Goal: Entertainment & Leisure: Consume media (video, audio)

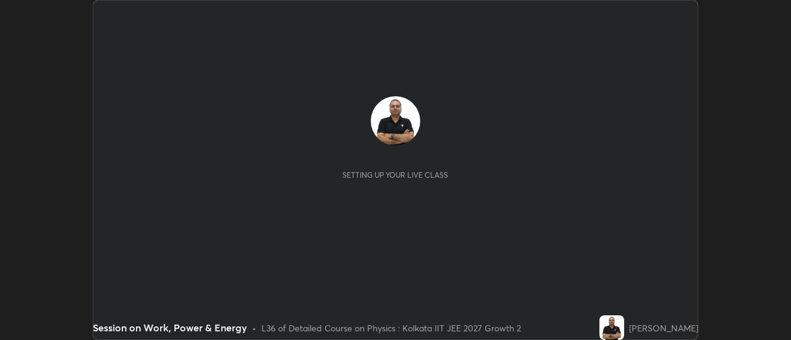
scroll to position [340, 790]
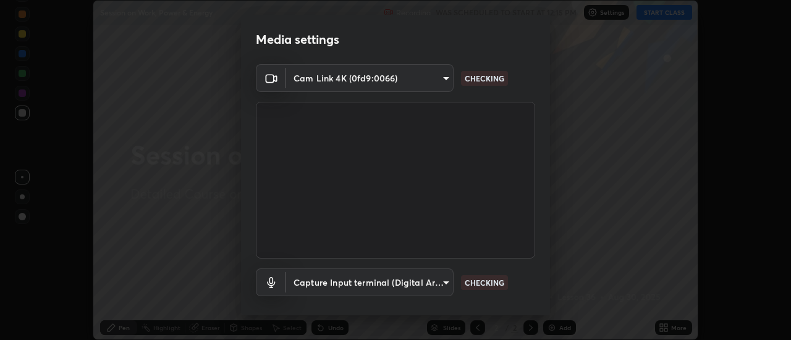
click at [478, 279] on p "CHECKING" at bounding box center [485, 282] width 40 height 11
click at [481, 283] on p "CHECKING" at bounding box center [485, 282] width 40 height 11
click at [480, 282] on p "CHECKING" at bounding box center [485, 282] width 40 height 11
click at [479, 285] on p "CHECKING" at bounding box center [485, 282] width 40 height 11
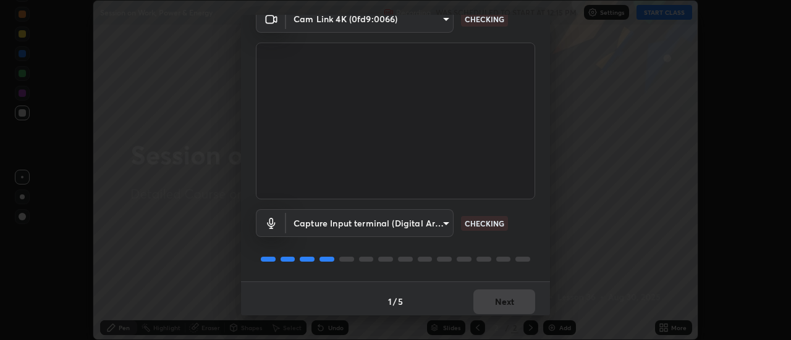
scroll to position [65, 0]
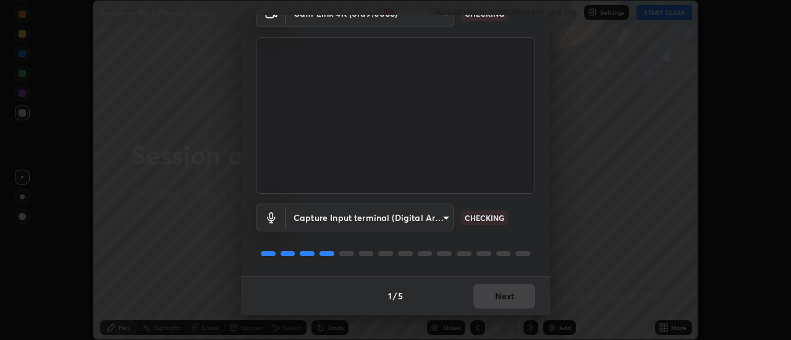
click at [484, 219] on p "CHECKING" at bounding box center [485, 218] width 40 height 11
click at [480, 216] on p "CHECKING" at bounding box center [485, 218] width 40 height 11
click at [483, 218] on p "CHECKING" at bounding box center [485, 218] width 40 height 11
click at [479, 218] on p "CHECKING" at bounding box center [485, 218] width 40 height 11
click at [486, 216] on p "CHECKING" at bounding box center [485, 218] width 40 height 11
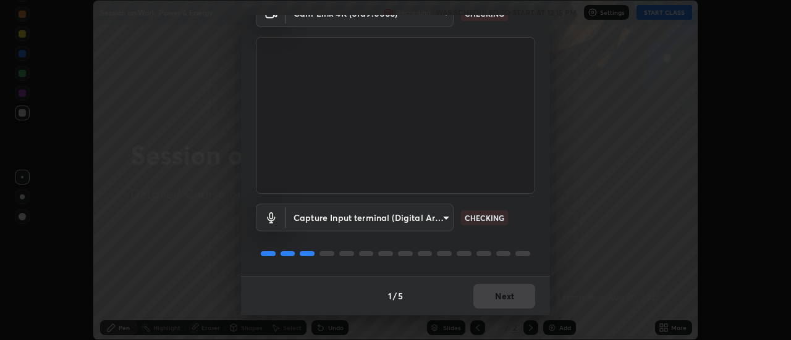
click at [484, 215] on p "CHECKING" at bounding box center [485, 218] width 40 height 11
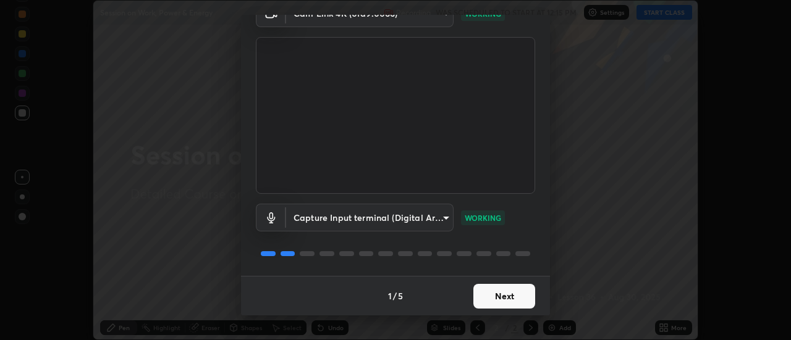
click at [491, 290] on button "Next" at bounding box center [504, 296] width 62 height 25
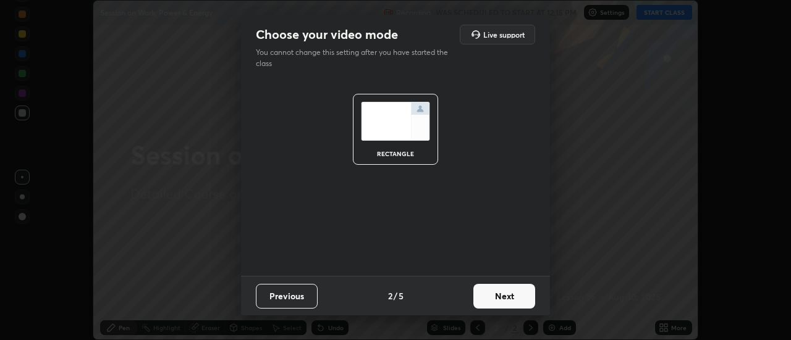
click at [491, 295] on button "Next" at bounding box center [504, 296] width 62 height 25
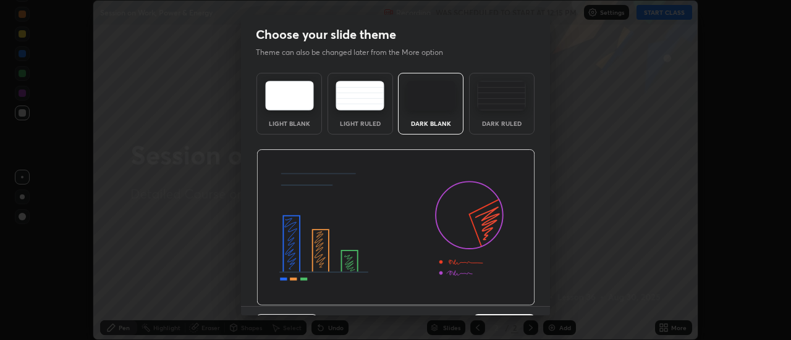
scroll to position [30, 0]
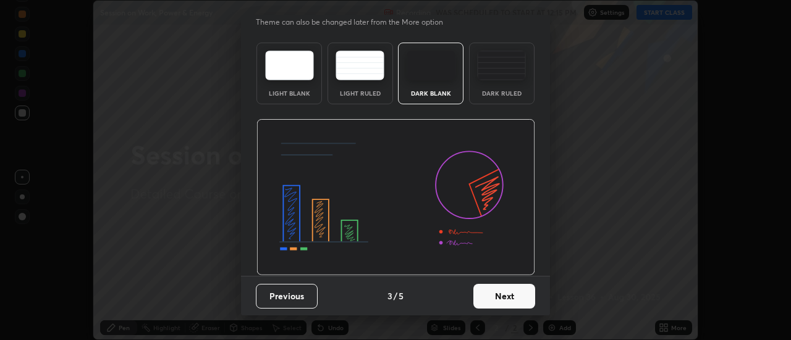
click at [500, 296] on button "Next" at bounding box center [504, 296] width 62 height 25
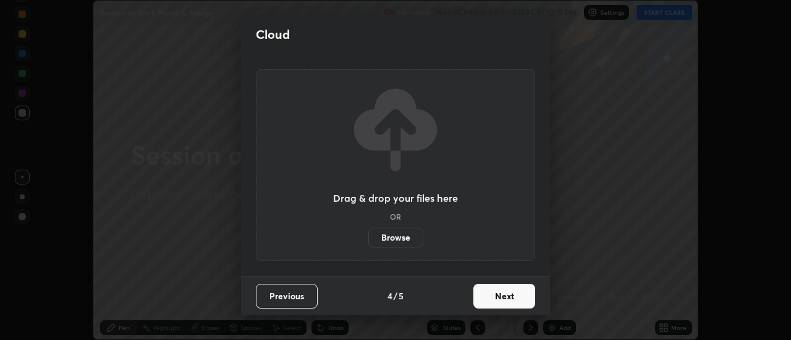
scroll to position [0, 0]
click at [498, 300] on button "Next" at bounding box center [504, 296] width 62 height 25
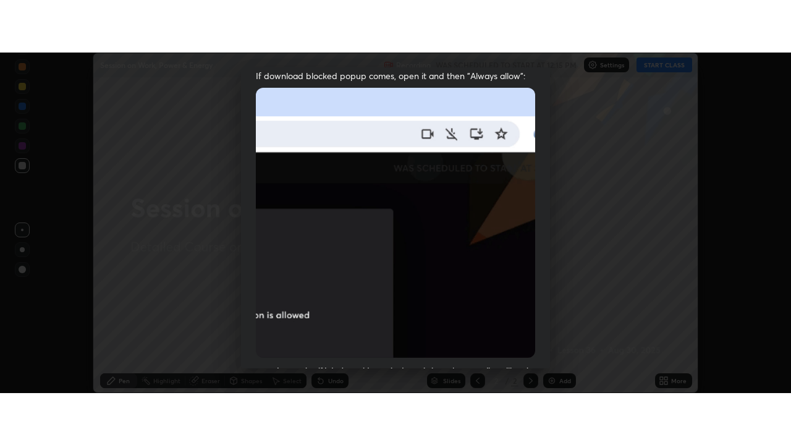
scroll to position [317, 0]
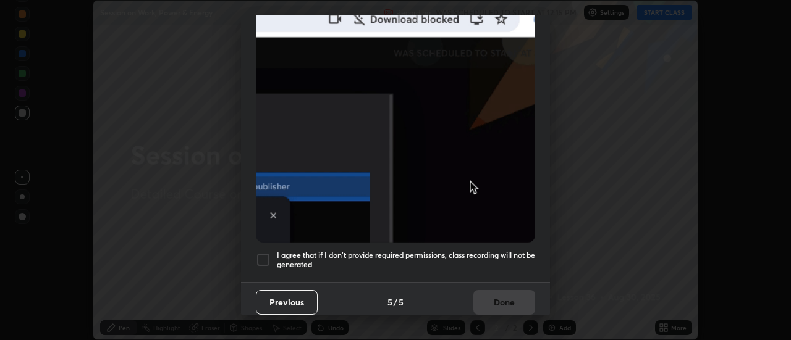
click at [264, 253] on div at bounding box center [263, 260] width 15 height 15
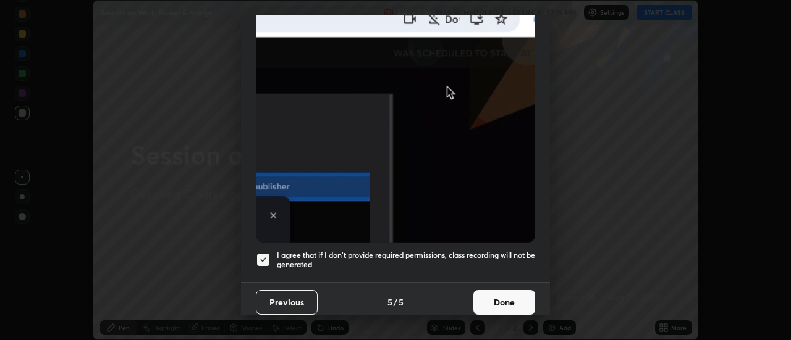
click at [498, 296] on button "Done" at bounding box center [504, 302] width 62 height 25
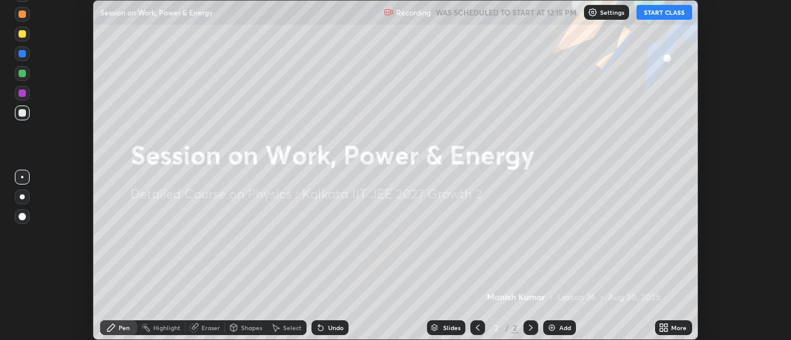
click at [664, 327] on icon at bounding box center [664, 328] width 10 height 10
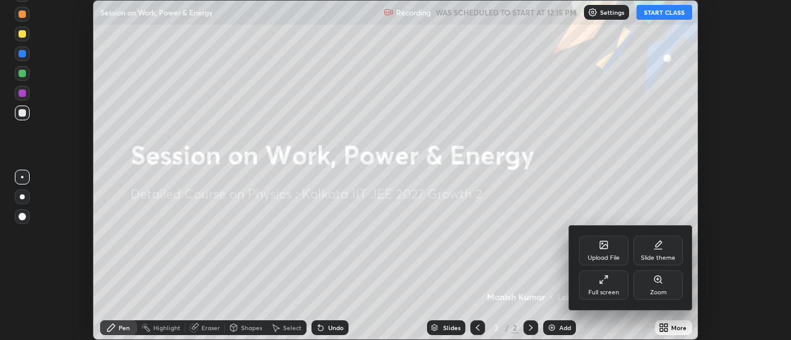
click at [594, 287] on div "Full screen" at bounding box center [603, 286] width 49 height 30
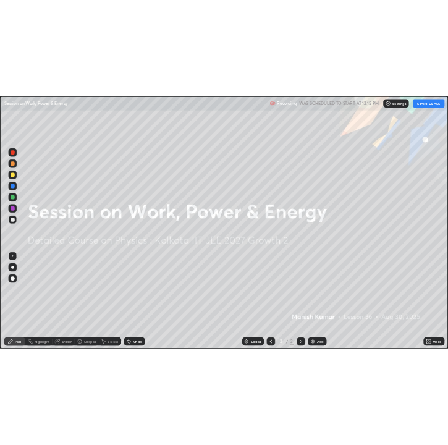
scroll to position [445, 791]
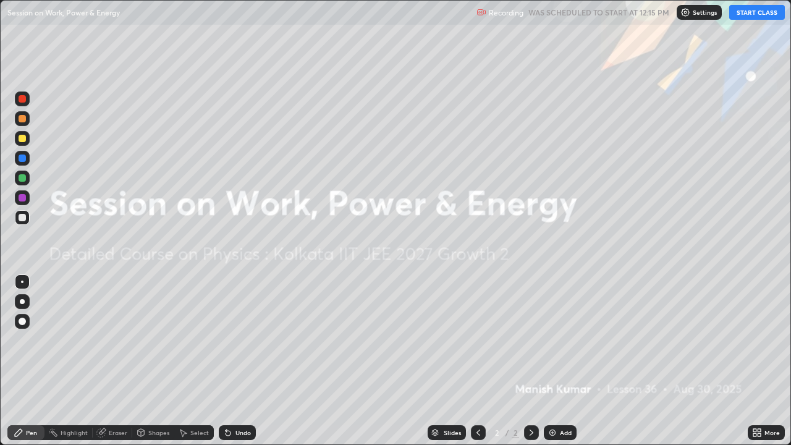
click at [742, 15] on button "START CLASS" at bounding box center [757, 12] width 56 height 15
click at [547, 340] on img at bounding box center [552, 433] width 10 height 10
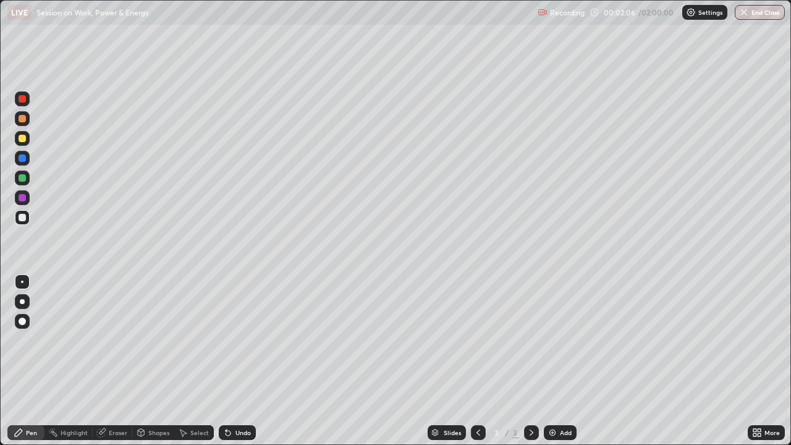
click at [22, 119] on div at bounding box center [22, 118] width 7 height 7
click at [23, 180] on div at bounding box center [22, 177] width 7 height 7
click at [547, 340] on img at bounding box center [552, 433] width 10 height 10
click at [478, 340] on div at bounding box center [478, 432] width 15 height 15
click at [24, 140] on div at bounding box center [22, 138] width 7 height 7
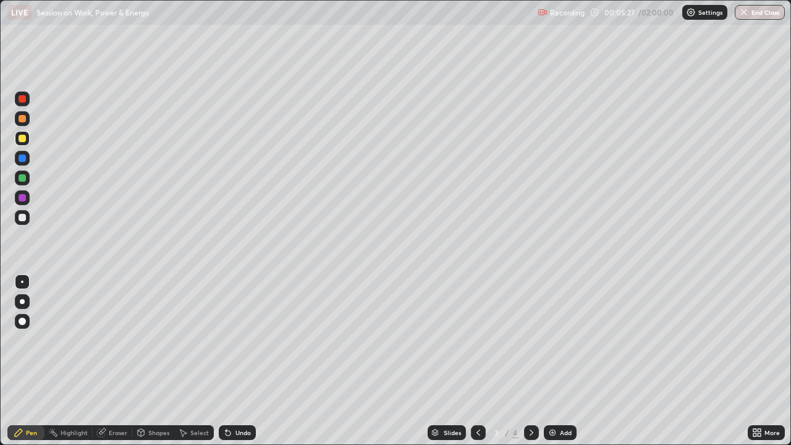
click at [545, 340] on div "Add" at bounding box center [560, 432] width 33 height 15
click at [23, 177] on div at bounding box center [22, 177] width 7 height 7
click at [523, 19] on div "LIVE Session on Work, Power & Energy" at bounding box center [269, 12] width 525 height 25
click at [510, 19] on div "LIVE Session on Work, Power & Energy" at bounding box center [269, 12] width 525 height 25
click at [22, 117] on div at bounding box center [22, 118] width 7 height 7
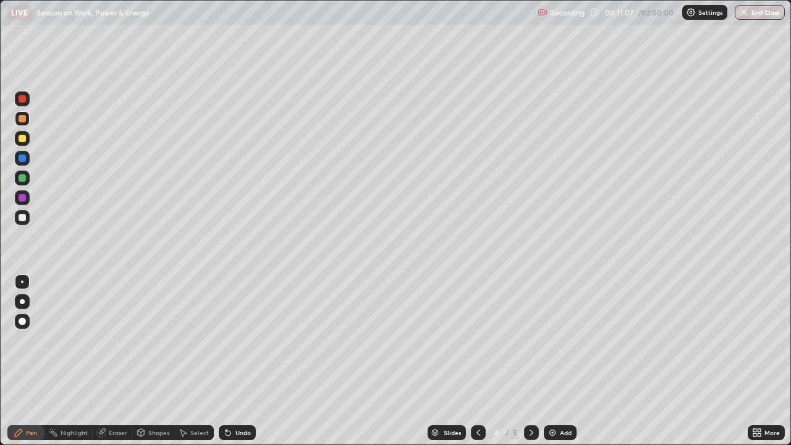
click at [112, 340] on div "Eraser" at bounding box center [118, 432] width 19 height 6
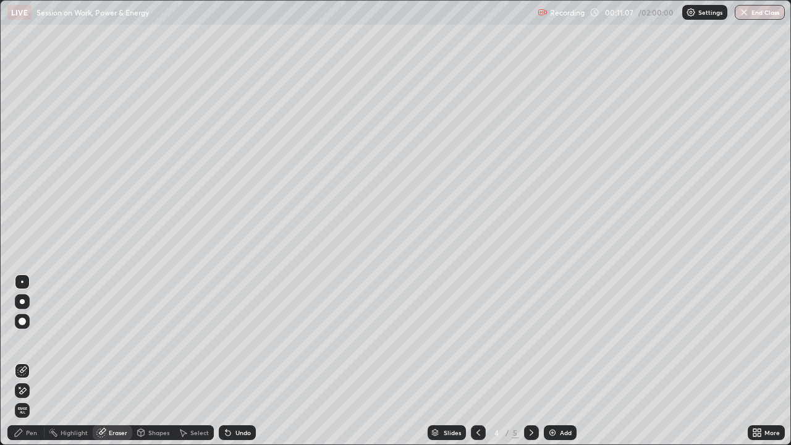
click at [109, 340] on div "Eraser" at bounding box center [118, 432] width 19 height 6
click at [23, 340] on div "Pen" at bounding box center [25, 432] width 37 height 15
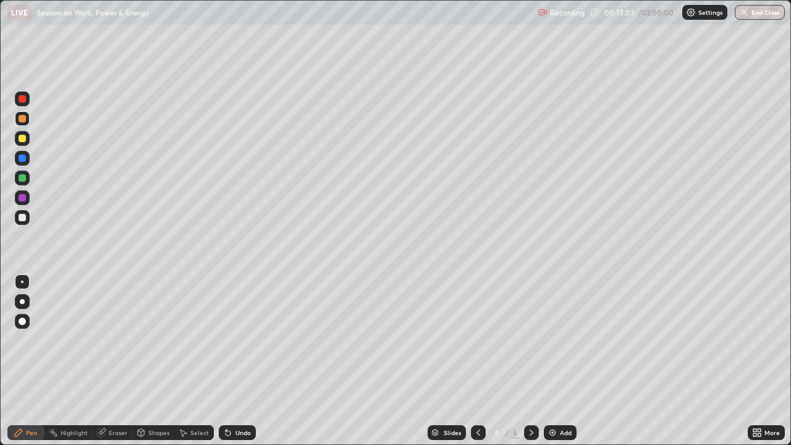
click at [110, 340] on div "Eraser" at bounding box center [118, 432] width 19 height 6
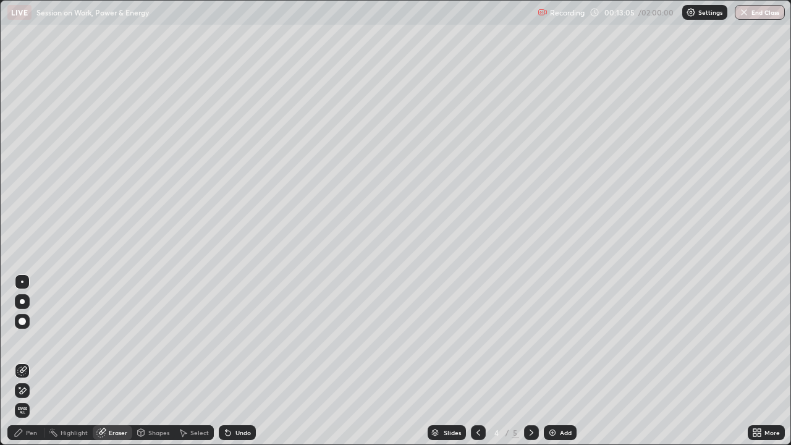
click at [23, 340] on icon at bounding box center [19, 433] width 10 height 10
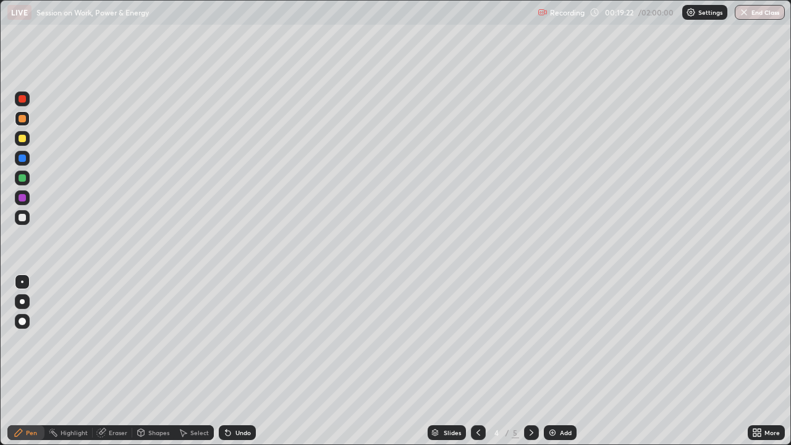
click at [21, 178] on div at bounding box center [22, 177] width 7 height 7
click at [550, 340] on img at bounding box center [552, 433] width 10 height 10
click at [475, 340] on icon at bounding box center [478, 433] width 10 height 10
click at [528, 340] on icon at bounding box center [531, 433] width 10 height 10
click at [474, 340] on icon at bounding box center [478, 433] width 10 height 10
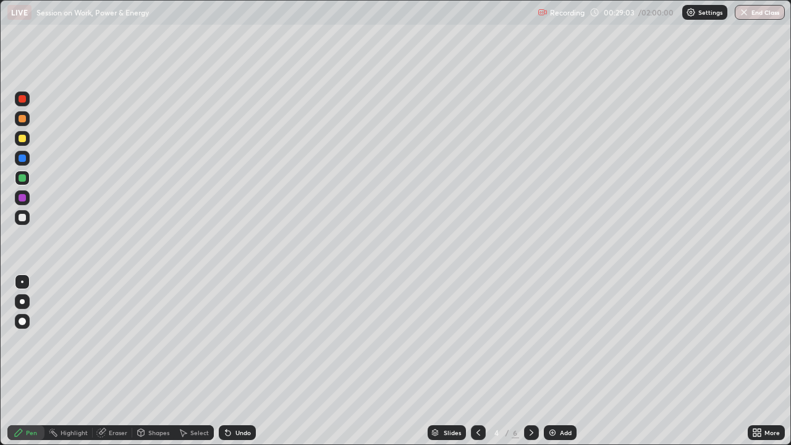
click at [531, 340] on icon at bounding box center [532, 432] width 4 height 6
click at [113, 340] on div "Eraser" at bounding box center [118, 432] width 19 height 6
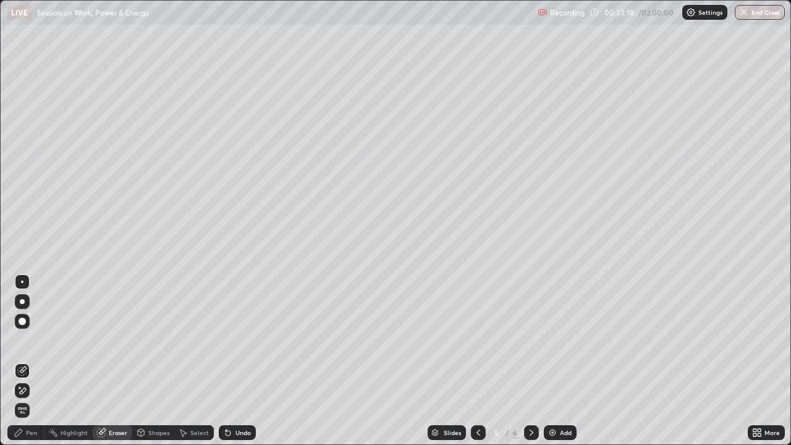
click at [23, 340] on icon at bounding box center [19, 433] width 10 height 10
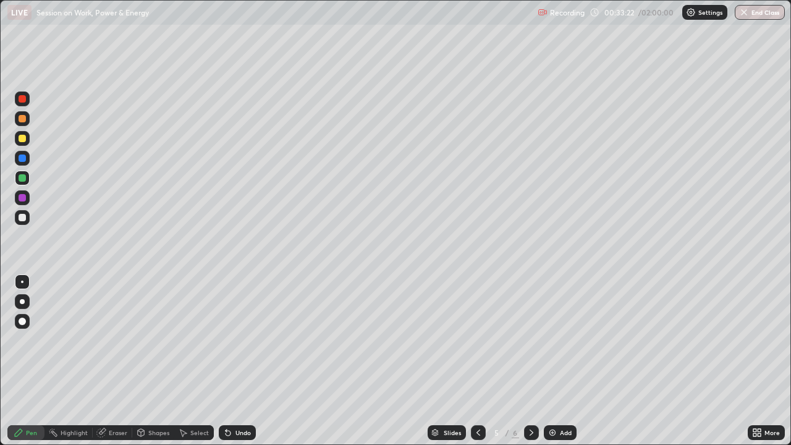
click at [21, 140] on div at bounding box center [22, 138] width 7 height 7
click at [109, 340] on div "Eraser" at bounding box center [118, 432] width 19 height 6
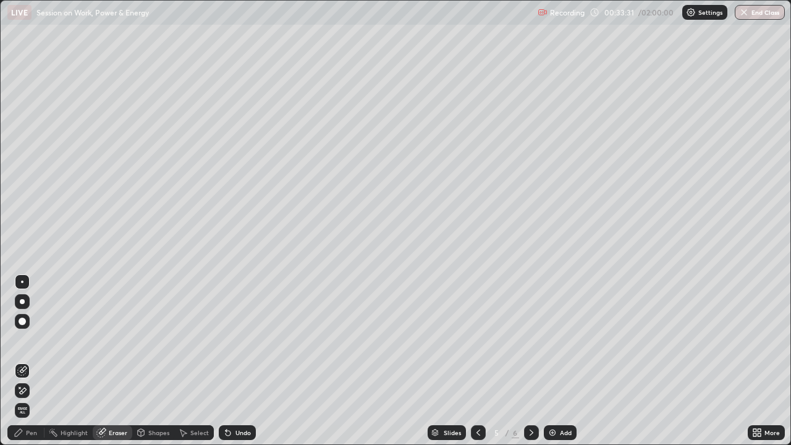
click at [27, 340] on div "Pen" at bounding box center [31, 432] width 11 height 6
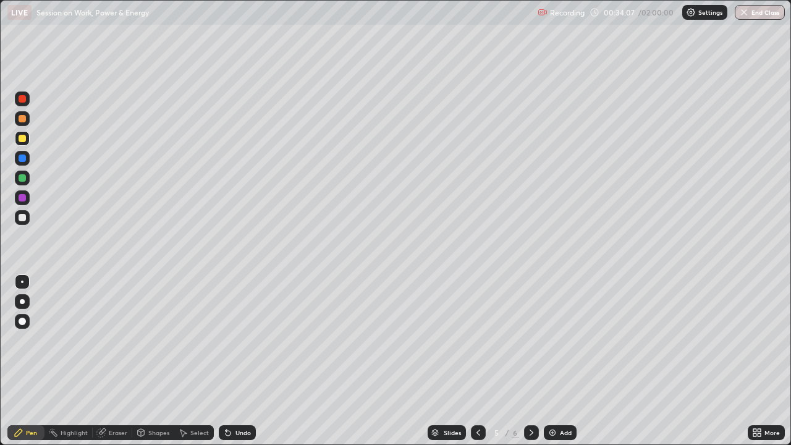
click at [65, 340] on div "Highlight" at bounding box center [74, 432] width 27 height 6
click at [111, 340] on div "Eraser" at bounding box center [118, 432] width 19 height 6
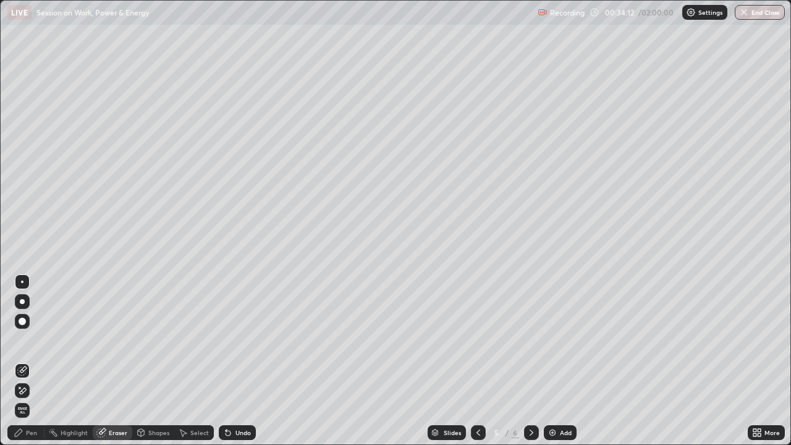
click at [24, 340] on div "Pen" at bounding box center [25, 432] width 37 height 15
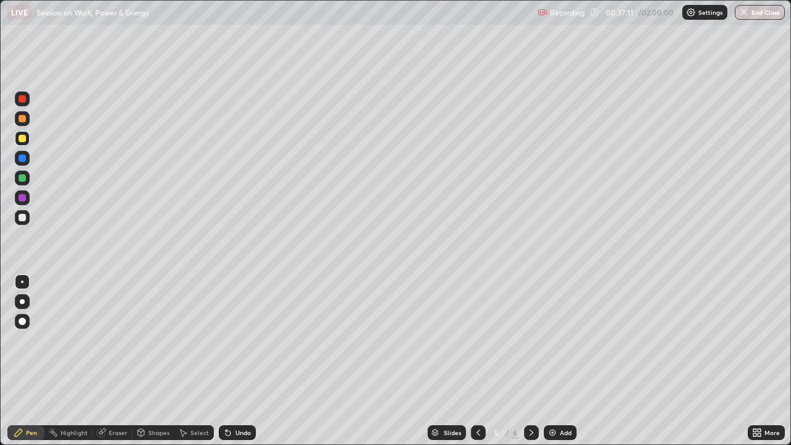
click at [547, 340] on img at bounding box center [552, 433] width 10 height 10
click at [22, 159] on div at bounding box center [22, 157] width 7 height 7
click at [25, 180] on div at bounding box center [22, 177] width 7 height 7
click at [477, 340] on icon at bounding box center [478, 433] width 10 height 10
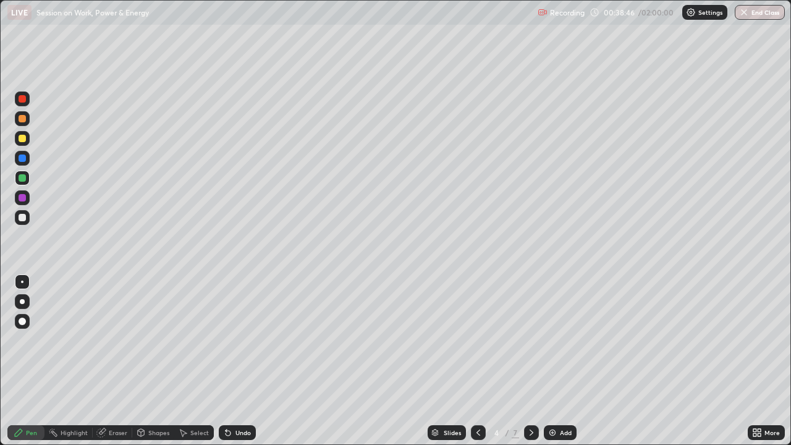
click at [530, 340] on icon at bounding box center [531, 433] width 10 height 10
click at [531, 340] on icon at bounding box center [532, 432] width 4 height 6
click at [545, 340] on div "Add" at bounding box center [560, 432] width 33 height 15
click at [112, 340] on div "Eraser" at bounding box center [118, 432] width 19 height 6
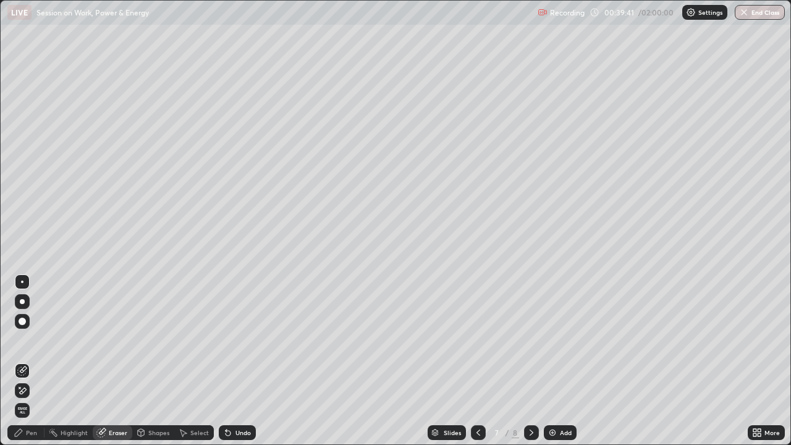
click at [30, 340] on div "Pen" at bounding box center [31, 432] width 11 height 6
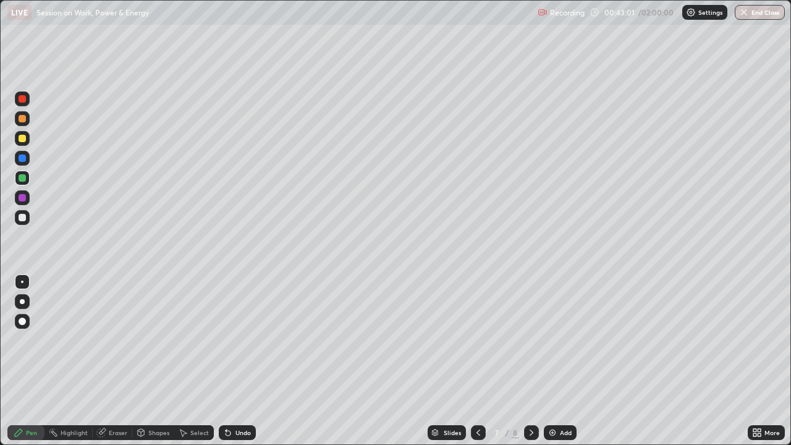
click at [471, 340] on div at bounding box center [478, 432] width 15 height 15
click at [530, 340] on icon at bounding box center [531, 433] width 10 height 10
click at [24, 141] on div at bounding box center [22, 138] width 7 height 7
click at [544, 340] on div "Add" at bounding box center [560, 432] width 33 height 15
click at [112, 340] on div "Eraser" at bounding box center [118, 432] width 19 height 6
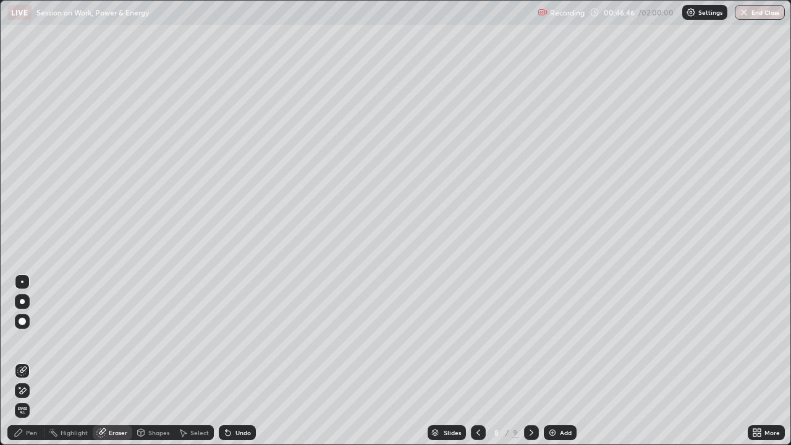
click at [36, 340] on div "Pen" at bounding box center [31, 432] width 11 height 6
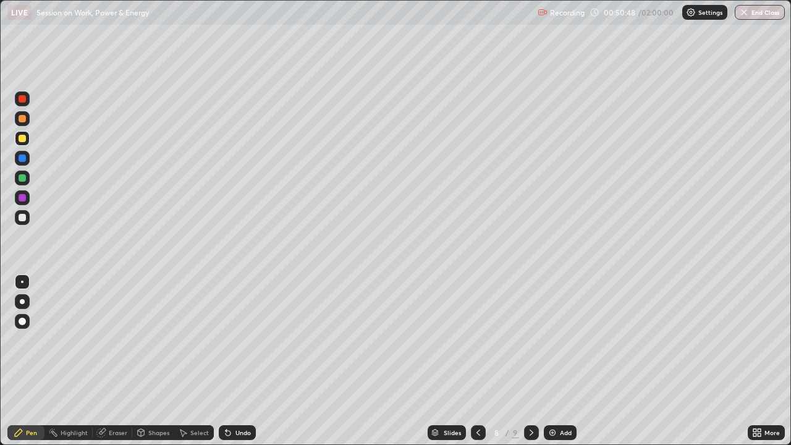
click at [24, 196] on div at bounding box center [22, 197] width 7 height 7
click at [549, 340] on div "Add" at bounding box center [560, 432] width 33 height 15
click at [22, 139] on div at bounding box center [22, 138] width 7 height 7
click at [291, 340] on div "Slides 9 / 10 Add" at bounding box center [502, 432] width 492 height 25
click at [20, 179] on div at bounding box center [22, 177] width 7 height 7
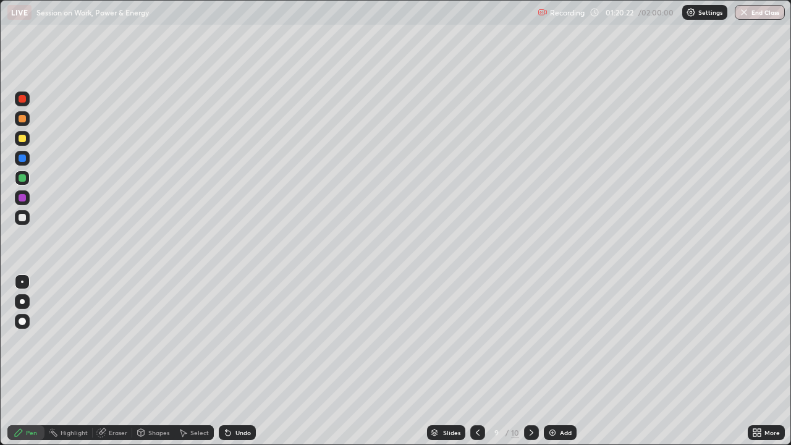
click at [546, 340] on div "Add" at bounding box center [560, 432] width 33 height 15
click at [25, 140] on div at bounding box center [22, 138] width 7 height 7
click at [111, 340] on div "Eraser" at bounding box center [118, 432] width 19 height 6
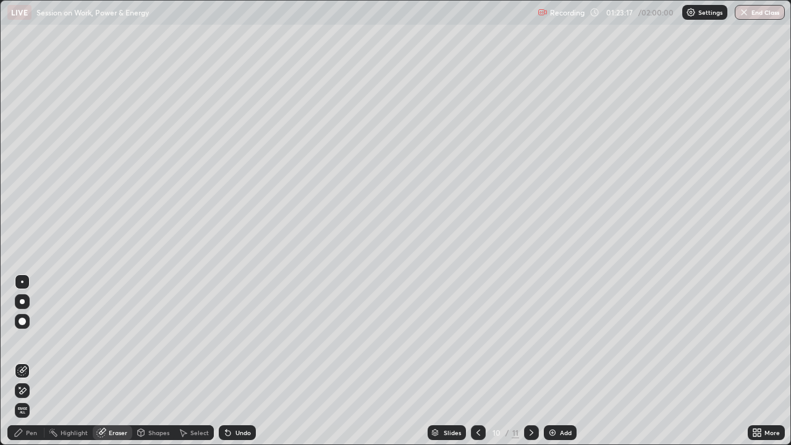
click at [27, 340] on div "Pen" at bounding box center [31, 432] width 11 height 6
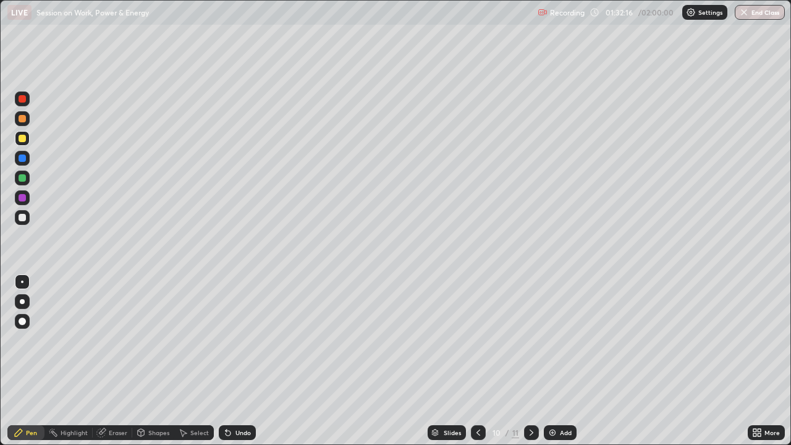
click at [551, 340] on img at bounding box center [552, 433] width 10 height 10
click at [23, 193] on div at bounding box center [22, 197] width 15 height 15
click at [548, 340] on img at bounding box center [552, 433] width 10 height 10
click at [756, 13] on button "End Class" at bounding box center [760, 12] width 49 height 15
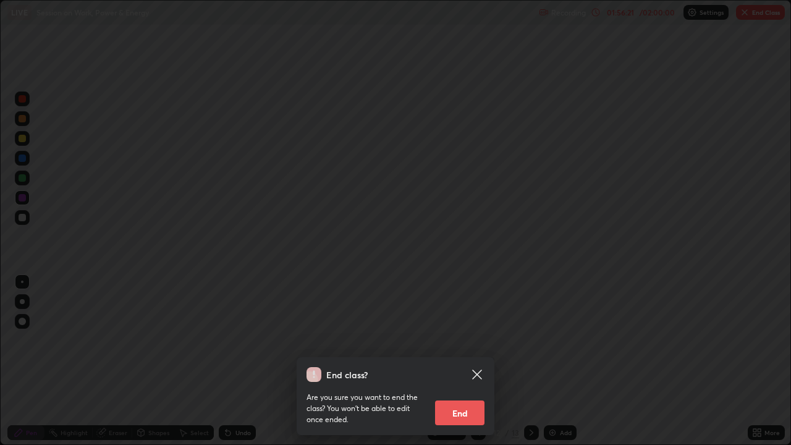
click at [460, 340] on button "End" at bounding box center [459, 412] width 49 height 25
